Goal: Task Accomplishment & Management: Use online tool/utility

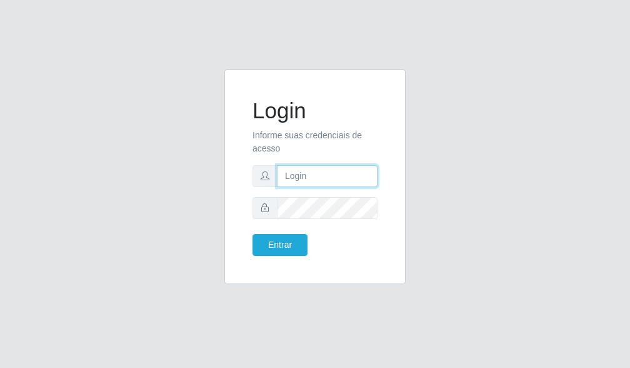
click at [353, 184] on input "text" at bounding box center [327, 176] width 101 height 22
type input "702.457.854-85"
drag, startPoint x: 359, startPoint y: 178, endPoint x: 198, endPoint y: 165, distance: 161.3
click at [198, 165] on div "Login Informe suas credenciais de acesso 702.457.854-85 Entrar" at bounding box center [315, 184] width 600 height 230
click at [308, 175] on input "text" at bounding box center [327, 176] width 101 height 22
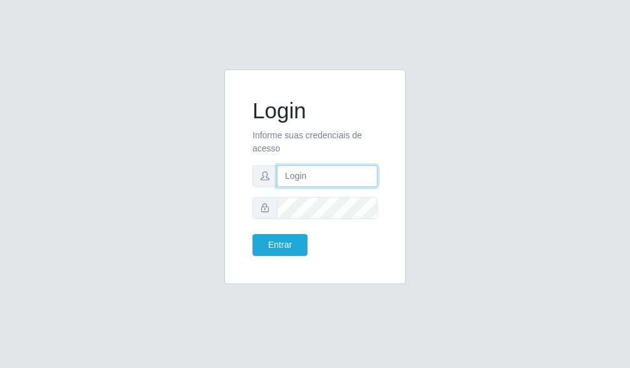
type input "[EMAIL_ADDRESS][DOMAIN_NAME]"
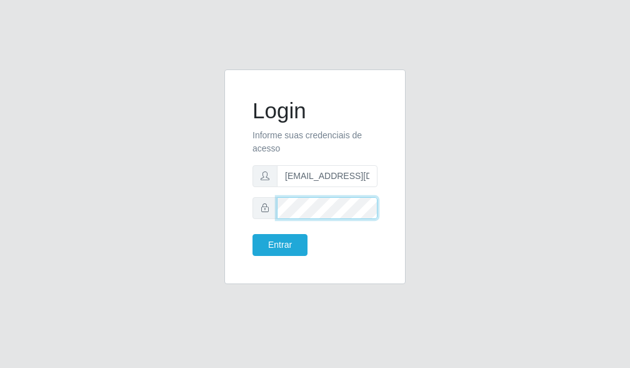
click at [253, 234] on button "Entrar" at bounding box center [280, 245] width 55 height 22
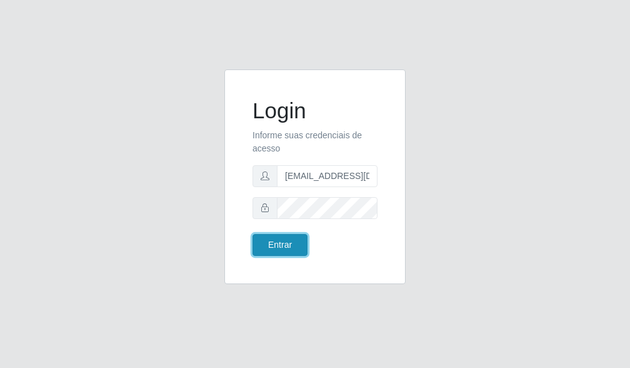
click at [281, 245] on button "Entrar" at bounding box center [280, 245] width 55 height 22
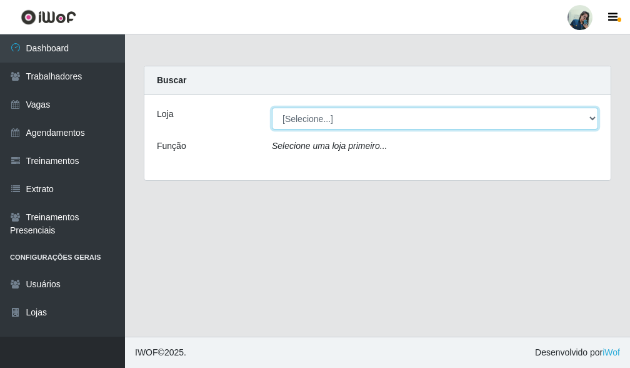
click at [316, 118] on select "[Selecione...] [PERSON_NAME]" at bounding box center [435, 119] width 327 height 22
select select "430"
click at [272, 108] on select "[Selecione...] [PERSON_NAME]" at bounding box center [435, 119] width 327 height 22
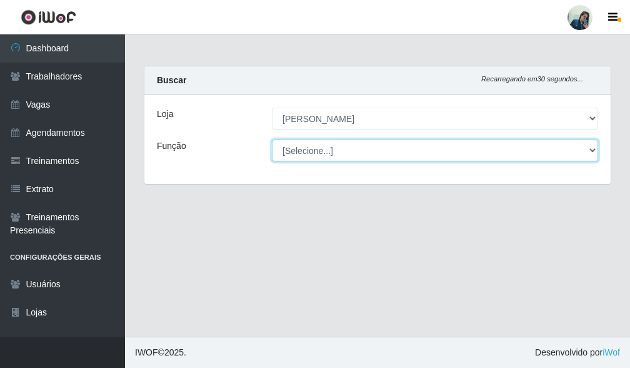
drag, startPoint x: 318, startPoint y: 129, endPoint x: 319, endPoint y: 146, distance: 17.6
click at [319, 146] on select "[Selecione...] Auxiliar de Estacionamento Auxiliar de Estacionamento + Auxiliar…" at bounding box center [435, 150] width 327 height 22
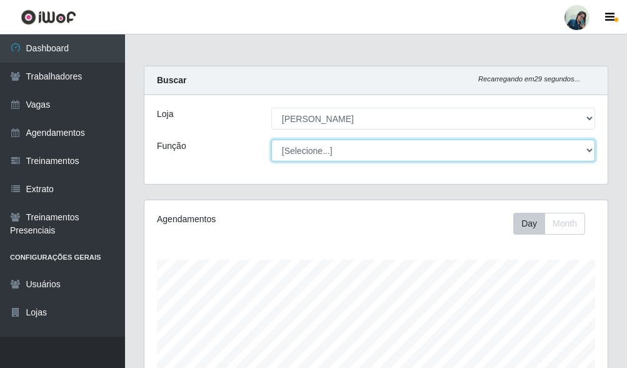
scroll to position [260, 463]
select select "22"
click at [271, 139] on select "[Selecione...] Auxiliar de Estacionamento Auxiliar de Estacionamento + Auxiliar…" at bounding box center [433, 150] width 324 height 22
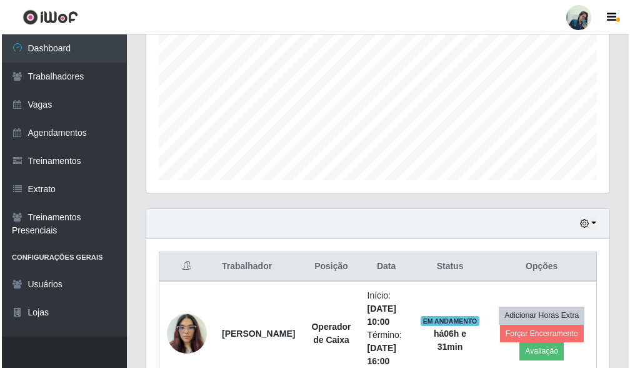
scroll to position [449, 0]
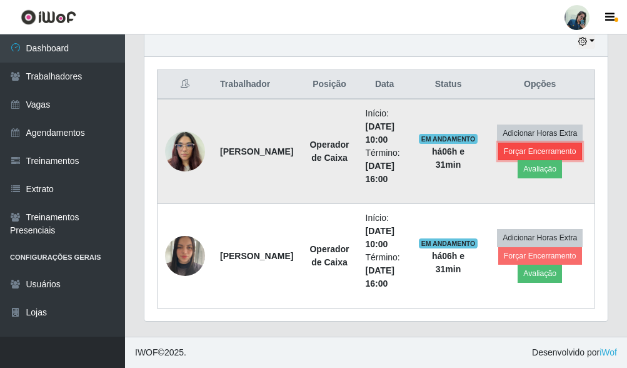
click at [554, 146] on button "Forçar Encerramento" at bounding box center [541, 152] width 84 height 18
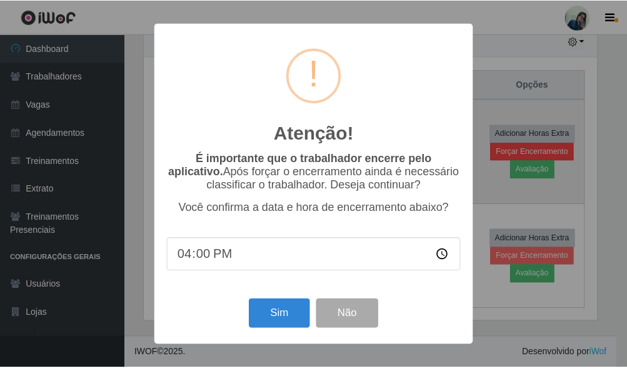
scroll to position [260, 456]
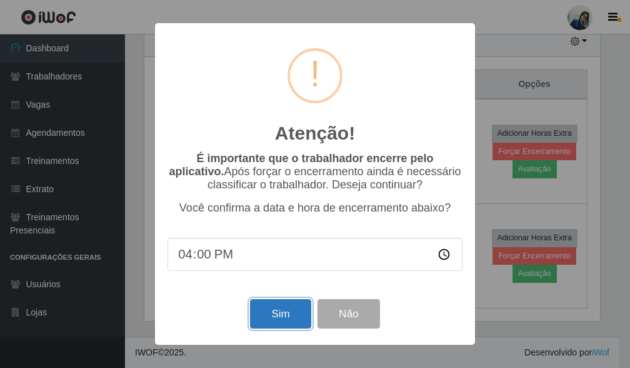
click at [279, 322] on button "Sim" at bounding box center [280, 313] width 61 height 29
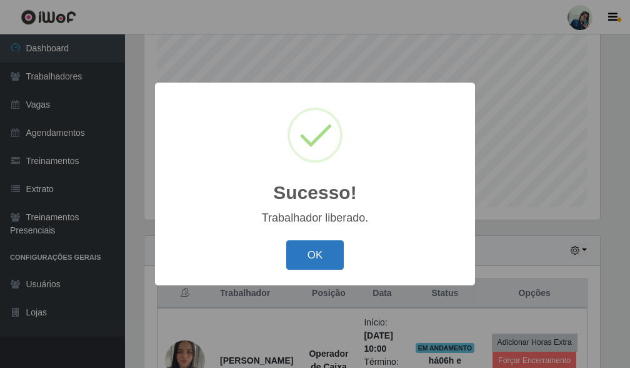
click at [313, 246] on button "OK" at bounding box center [315, 254] width 58 height 29
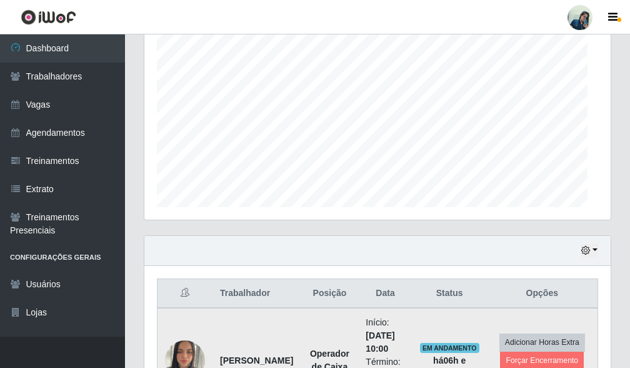
scroll to position [260, 463]
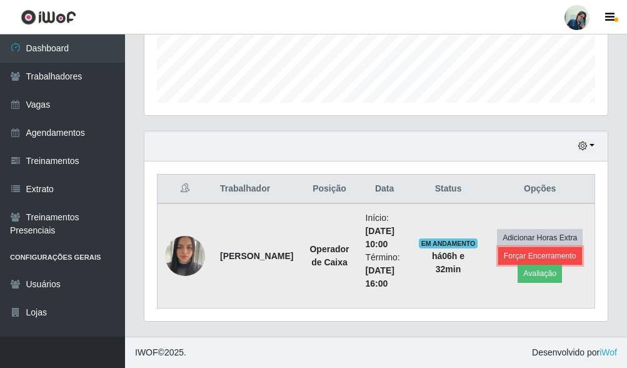
click at [554, 253] on button "Forçar Encerramento" at bounding box center [541, 256] width 84 height 18
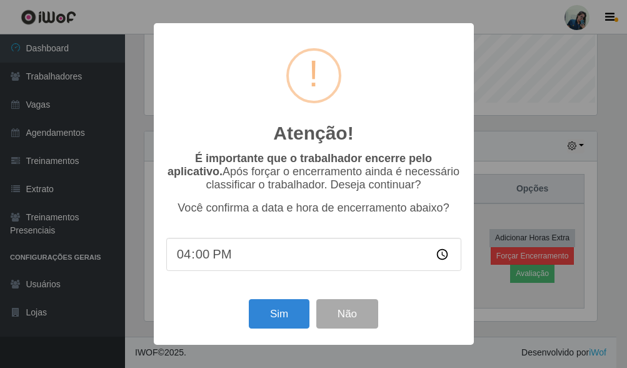
scroll to position [260, 456]
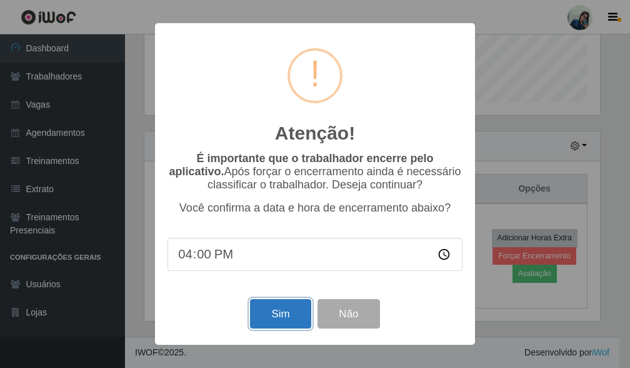
click at [285, 323] on button "Sim" at bounding box center [280, 313] width 61 height 29
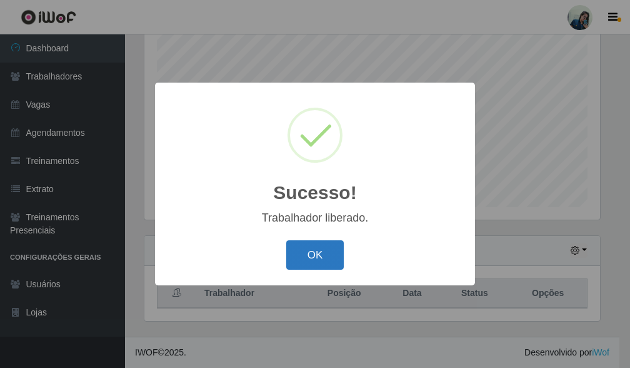
click at [305, 250] on button "OK" at bounding box center [315, 254] width 58 height 29
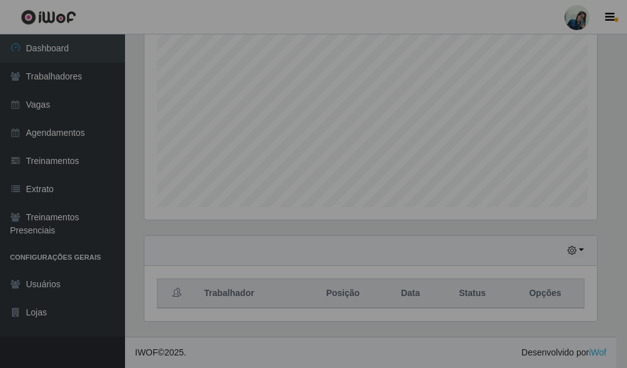
scroll to position [260, 463]
